Goal: Information Seeking & Learning: Check status

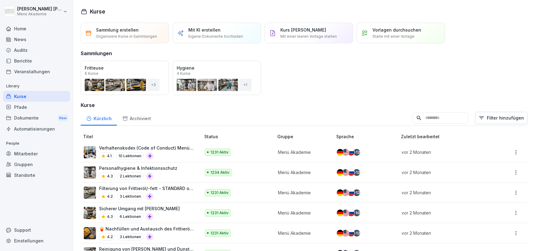
click at [24, 150] on div "Mitarbeiter" at bounding box center [36, 153] width 67 height 11
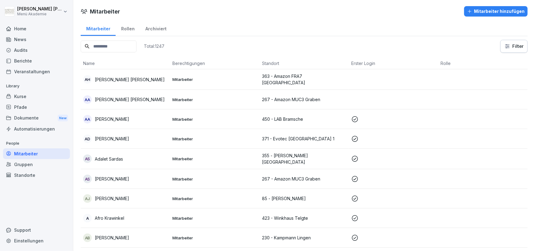
click at [130, 49] on input at bounding box center [109, 46] width 56 height 12
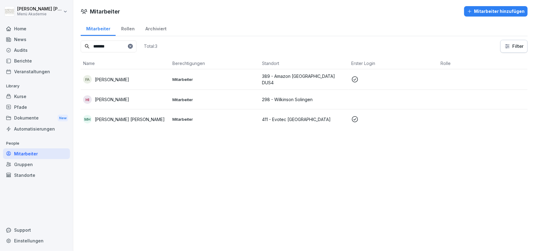
click at [122, 119] on p "[PERSON_NAME] [PERSON_NAME]" at bounding box center [130, 119] width 70 height 6
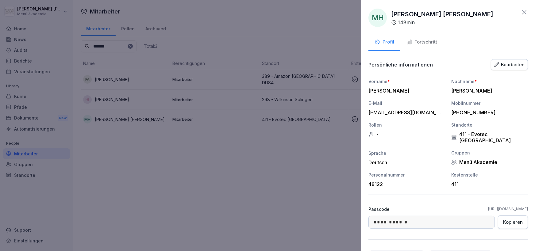
click at [165, 149] on div at bounding box center [267, 125] width 535 height 251
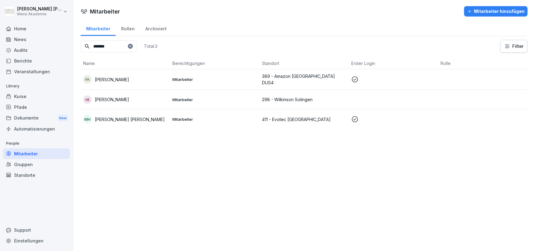
drag, startPoint x: 124, startPoint y: 46, endPoint x: -33, endPoint y: 39, distance: 157.1
click at [81, 40] on input "*******" at bounding box center [109, 46] width 56 height 12
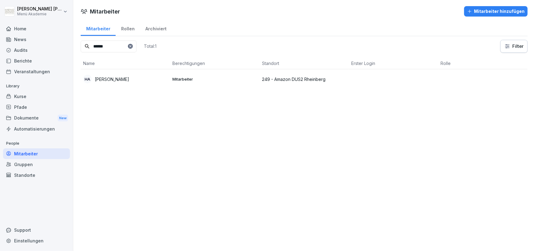
type input "******"
click at [120, 78] on p "[PERSON_NAME]" at bounding box center [112, 79] width 34 height 6
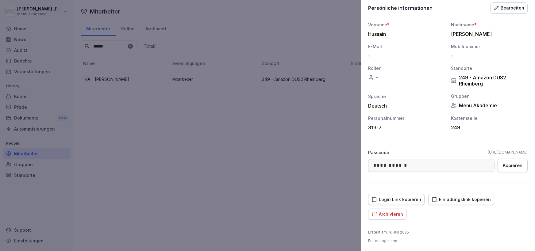
scroll to position [57, 0]
click at [192, 147] on div at bounding box center [267, 125] width 535 height 251
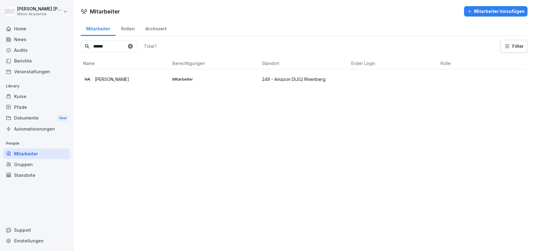
click at [24, 32] on div "Home" at bounding box center [36, 28] width 67 height 11
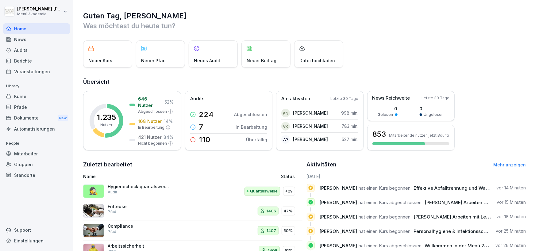
click at [33, 175] on div "Standorte" at bounding box center [36, 175] width 67 height 11
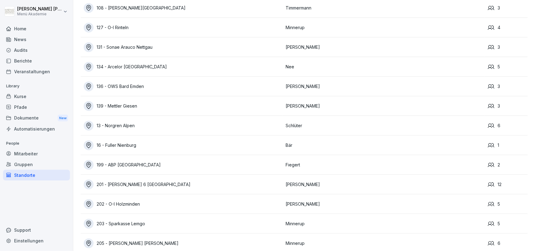
scroll to position [4094, 0]
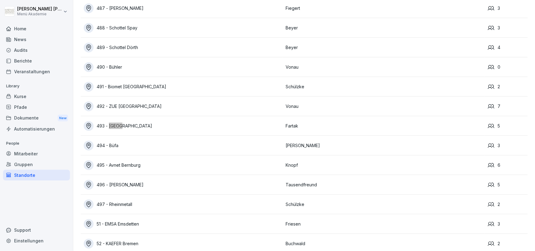
click at [127, 127] on div "493 - [GEOGRAPHIC_DATA]" at bounding box center [183, 126] width 199 height 10
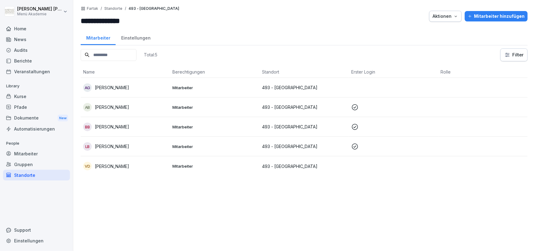
click at [141, 43] on div "Einstellungen" at bounding box center [136, 37] width 40 height 16
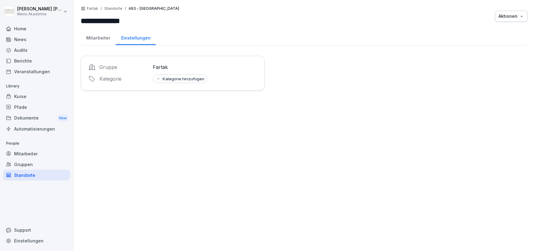
click at [94, 39] on div "Mitarbeiter" at bounding box center [98, 37] width 35 height 16
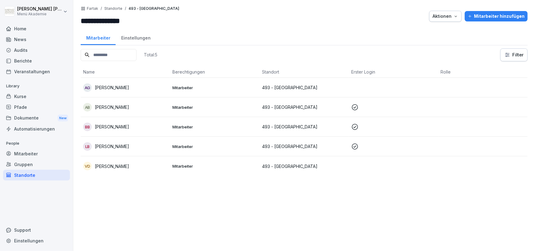
click at [131, 89] on div "AG [PERSON_NAME]" at bounding box center [125, 87] width 84 height 9
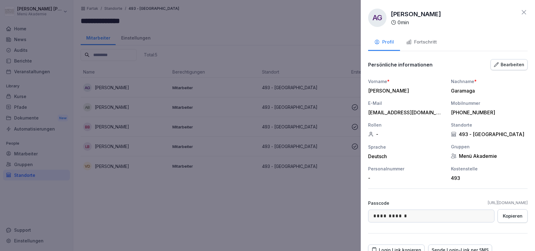
click at [436, 44] on button "Fortschritt" at bounding box center [421, 42] width 43 height 17
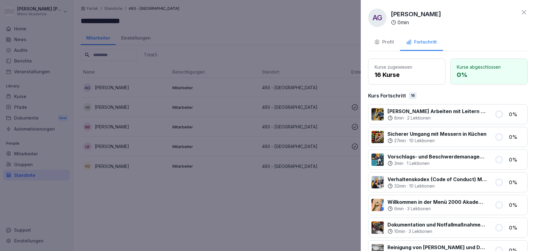
click at [52, 161] on div at bounding box center [267, 125] width 535 height 251
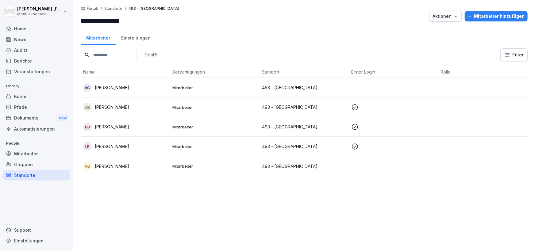
click at [44, 173] on div "Standorte" at bounding box center [36, 175] width 67 height 11
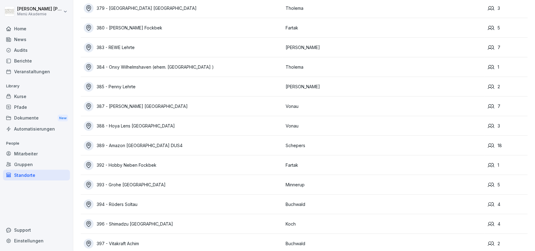
scroll to position [4153, 0]
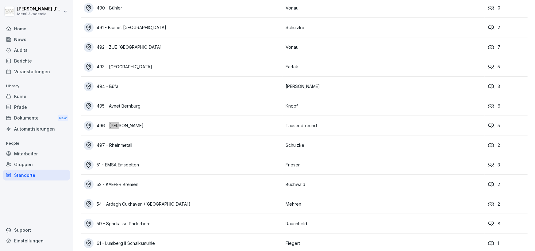
click at [124, 125] on div "496 - [PERSON_NAME]" at bounding box center [183, 126] width 199 height 10
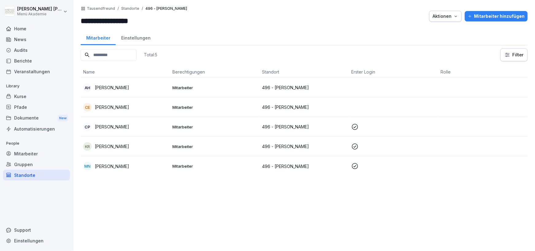
click at [134, 86] on div "AH [PERSON_NAME]" at bounding box center [125, 87] width 84 height 9
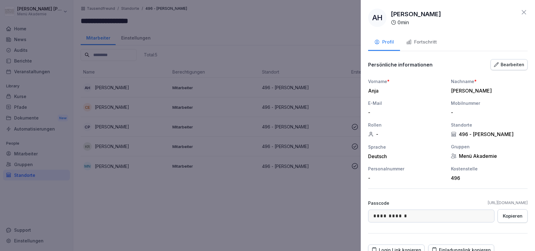
click at [437, 43] on button "Fortschritt" at bounding box center [421, 42] width 43 height 17
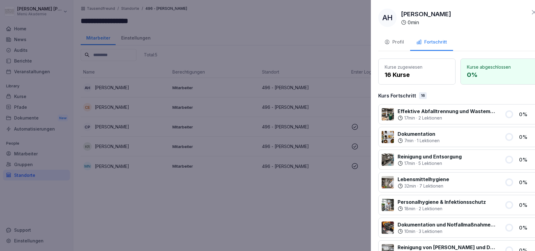
click at [222, 234] on div at bounding box center [267, 125] width 535 height 251
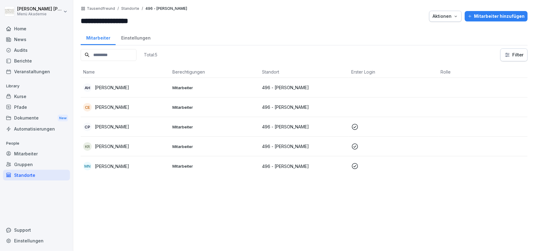
click at [29, 27] on div "Home" at bounding box center [36, 28] width 67 height 11
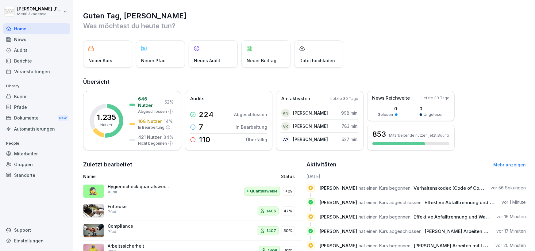
click at [21, 97] on div "Kurse" at bounding box center [36, 96] width 67 height 11
